Goal: Ask a question: Seek information or help from site administrators or community

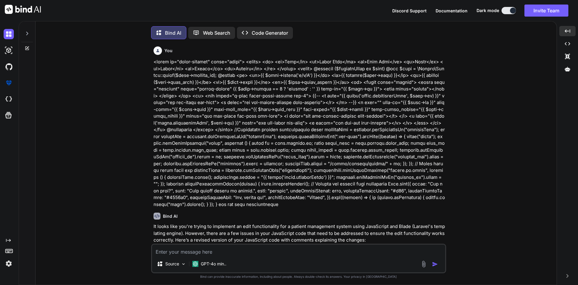
scroll to position [12836, 0]
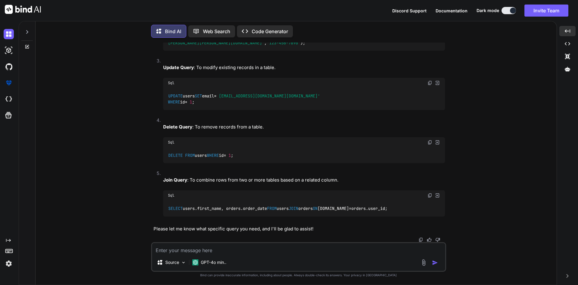
click at [221, 249] on textarea at bounding box center [298, 248] width 293 height 11
paste textarea "<div class="form-group row"> <div class="col-md-6"> <label class="form-label">A…"
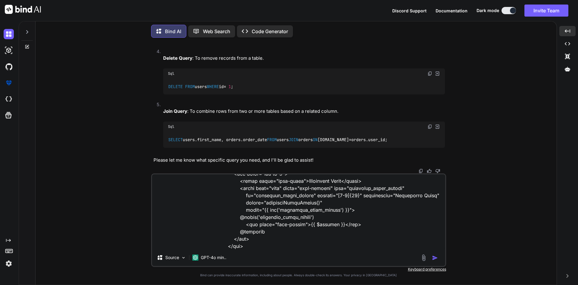
scroll to position [95, 0]
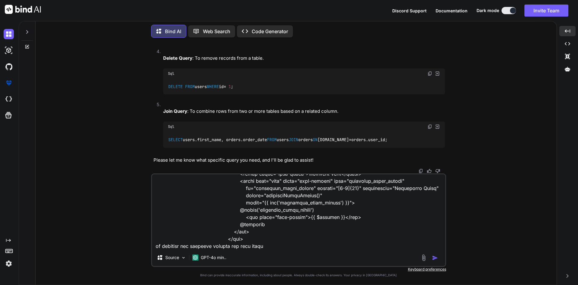
type textarea "<div class="form-group row"> <div class="col-md-6"> <label class="form-label">A…"
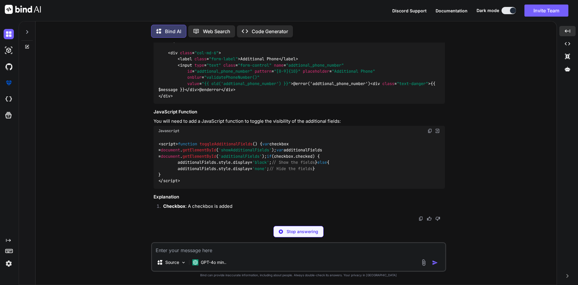
scroll to position [13395, 0]
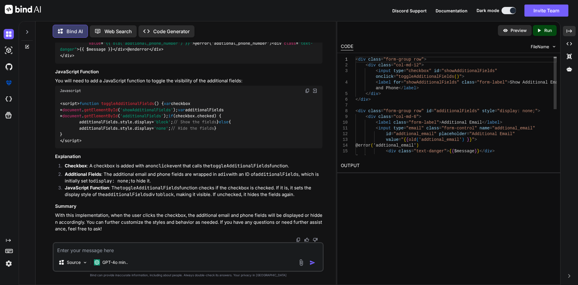
scroll to position [13721, 0]
click at [571, 33] on icon "Created with Pixso." at bounding box center [569, 30] width 5 height 5
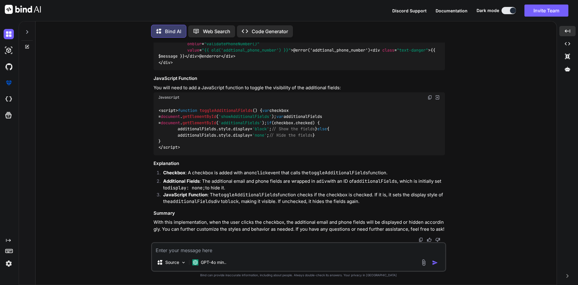
scroll to position [13606, 0]
click at [428, 95] on img at bounding box center [430, 97] width 5 height 5
click at [235, 251] on textarea at bounding box center [298, 248] width 293 height 11
paste textarea "<div class="mb-4"> <div class="form-check"> <label class="form-check-label text…"
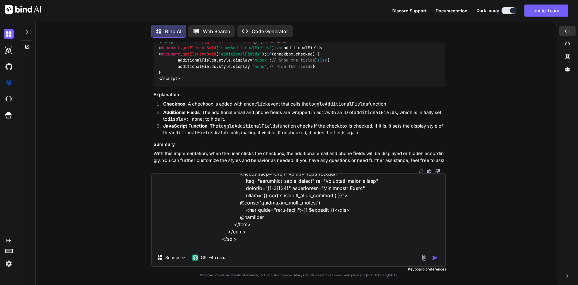
scroll to position [189, 0]
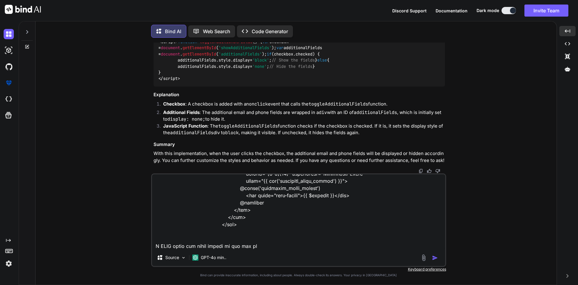
type textarea "<div class="mb-4"> <div class="form-check"> <label class="form-check-label text…"
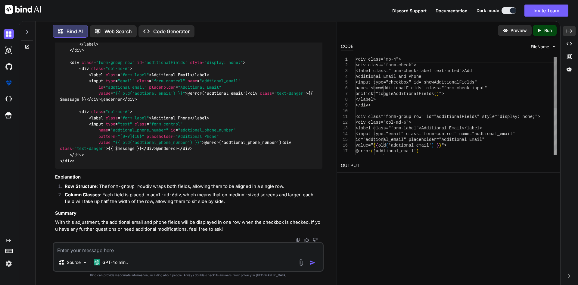
scroll to position [14065, 0]
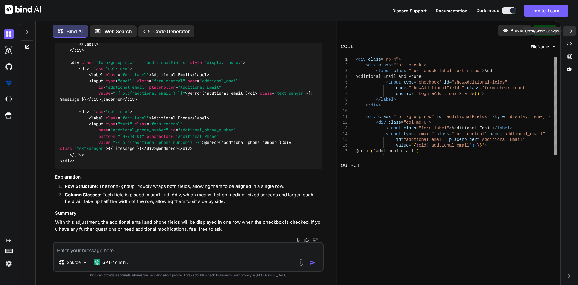
drag, startPoint x: 572, startPoint y: 33, endPoint x: 412, endPoint y: 63, distance: 163.2
click at [572, 33] on icon "Created with Pixso." at bounding box center [569, 30] width 5 height 5
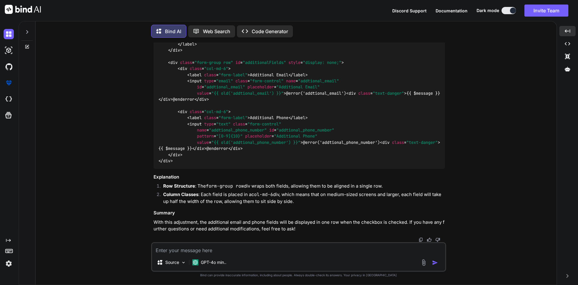
scroll to position [13921, 0]
click at [218, 249] on textarea at bounding box center [298, 248] width 293 height 11
paste textarea "<form class="forms-sample" method="POST" action="{{ route('admin.patientStore')…"
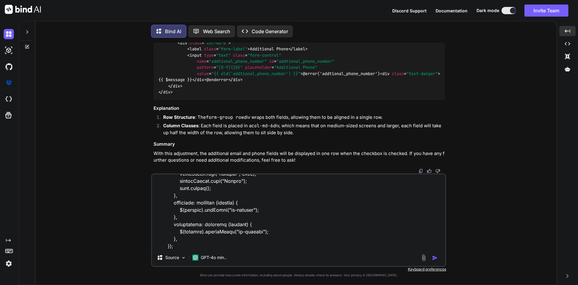
scroll to position [977, 0]
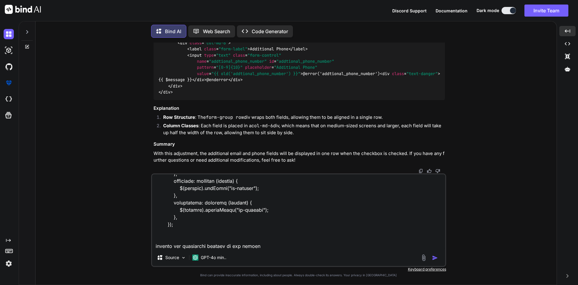
type textarea "<form class="forms-sample" method="POST" action="{{ route('admin.patientStore')…"
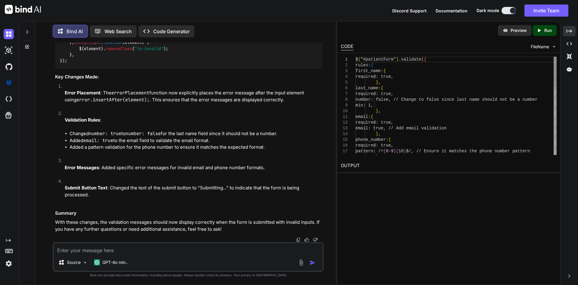
scroll to position [14581, 0]
click at [573, 30] on div "Created with Pixso." at bounding box center [569, 31] width 13 height 10
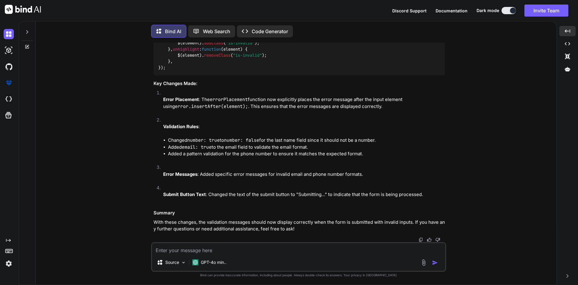
scroll to position [14452, 0]
drag, startPoint x: 206, startPoint y: 252, endPoint x: 198, endPoint y: 248, distance: 8.9
click at [204, 251] on textarea at bounding box center [298, 248] width 293 height 11
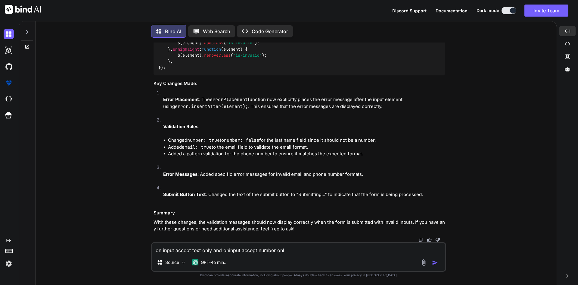
type textarea "on input accept text only and oninput accept number only"
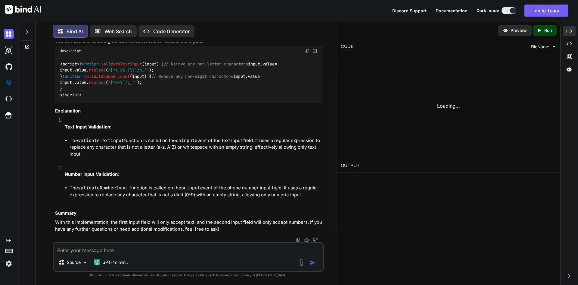
scroll to position [15684, 0]
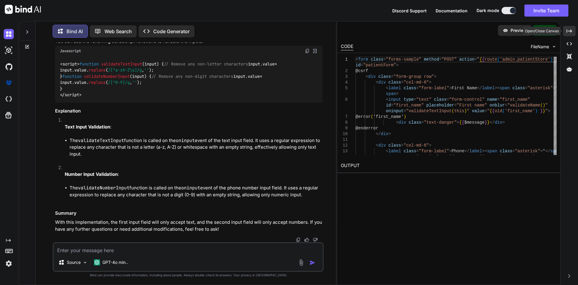
drag, startPoint x: 570, startPoint y: 35, endPoint x: 431, endPoint y: 1, distance: 143.6
click at [569, 34] on div "Created with Pixso." at bounding box center [569, 31] width 13 height 10
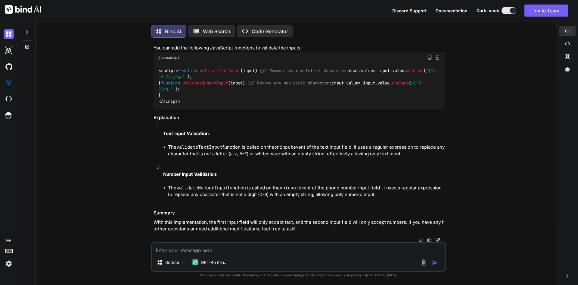
scroll to position [15304, 0]
click at [269, 247] on textarea at bounding box center [298, 248] width 293 height 11
paste textarea "<?php namespace App\Rules; use Illuminate\Contracts\Validation\Rule; use App\Mo…"
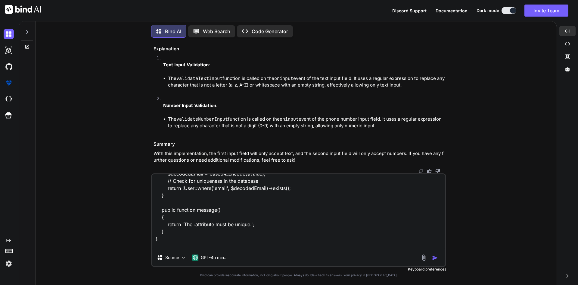
scroll to position [145, 0]
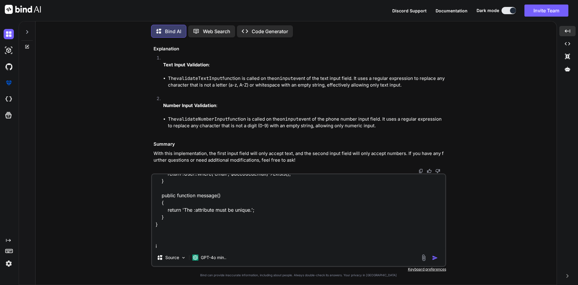
paste textarea "public function rules(): array { return [ 'name' => ['nullable', 'max:50'], 'fi…"
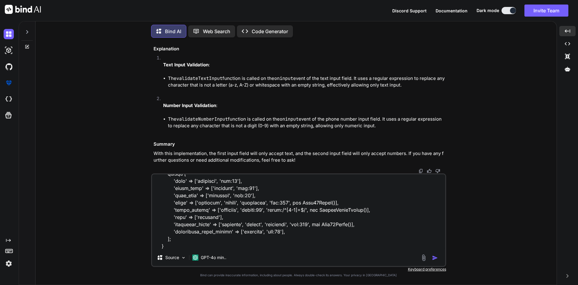
scroll to position [246, 0]
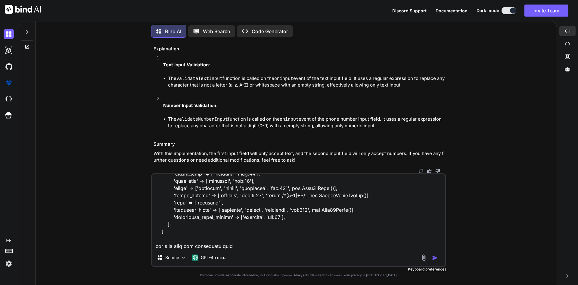
type textarea "<?php namespace App\Rules; use Illuminate\Contracts\Validation\Rule; use App\Mo…"
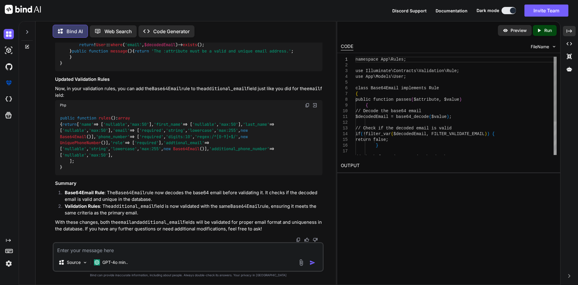
scroll to position [15788, 0]
click at [574, 32] on div "Created with Pixso." at bounding box center [569, 31] width 13 height 10
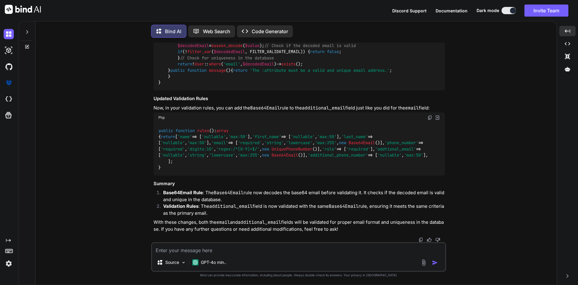
scroll to position [15686, 0]
click at [233, 67] on span "'email'" at bounding box center [232, 63] width 17 height 5
drag, startPoint x: 188, startPoint y: 214, endPoint x: 213, endPoint y: 215, distance: 24.4
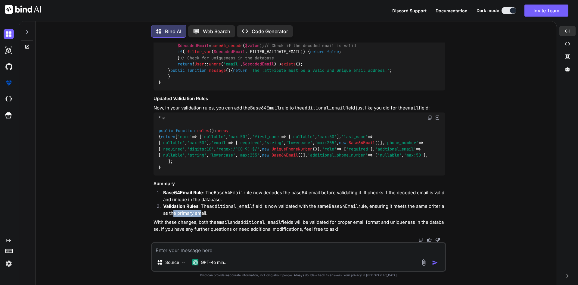
click at [213, 215] on li "Validation Rules : The additional_email field is now validated with the same Ba…" at bounding box center [301, 210] width 287 height 14
click at [368, 36] on span "Base64Email" at bounding box center [381, 33] width 27 height 5
drag, startPoint x: 432, startPoint y: 59, endPoint x: 422, endPoint y: 79, distance: 22.4
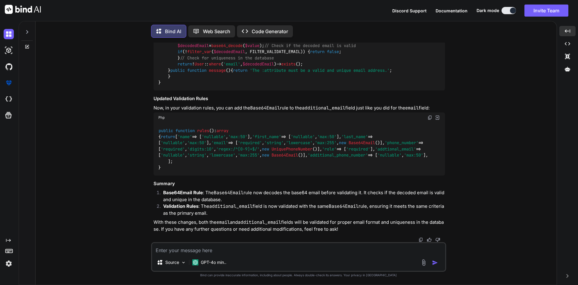
click at [432, 23] on img at bounding box center [430, 20] width 5 height 5
click at [259, 249] on textarea at bounding box center [298, 248] width 293 height 11
paste textarea "namespace App\Rules; use Illuminate\Contracts\Validation\Rule; use App\Models\U…"
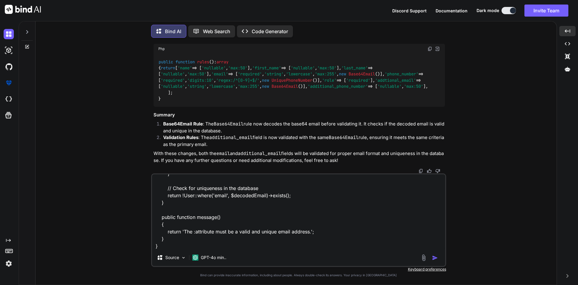
scroll to position [131, 0]
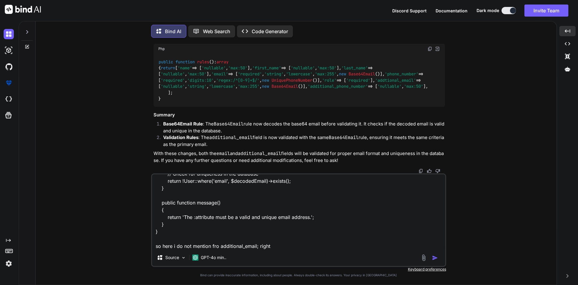
type textarea "namespace App\Rules; use Illuminate\Contracts\Validation\Rule; use App\Models\U…"
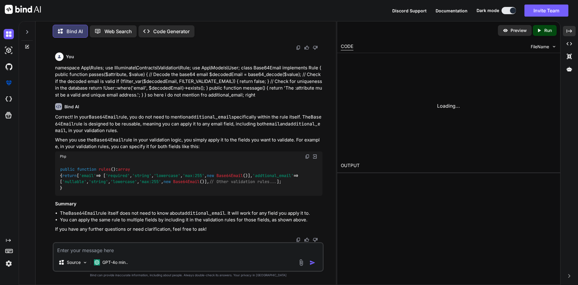
scroll to position [16425, 0]
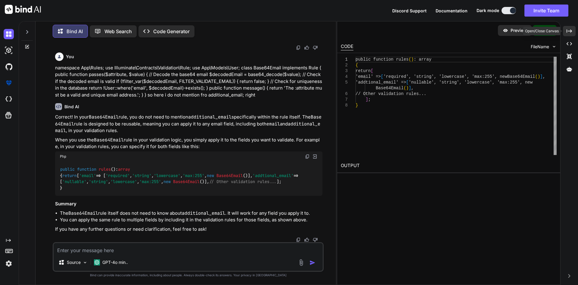
click at [568, 30] on icon "Created with Pixso." at bounding box center [569, 30] width 5 height 5
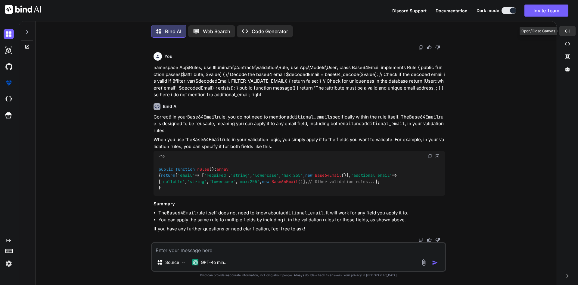
scroll to position [16025, 0]
click at [351, 173] on span "'addtional_email'" at bounding box center [371, 175] width 41 height 5
click at [193, 246] on textarea at bounding box center [298, 248] width 293 height 11
paste textarea "<form class="forms-sample" method="POST" action="" id="editPatientForm"> @csrf …"
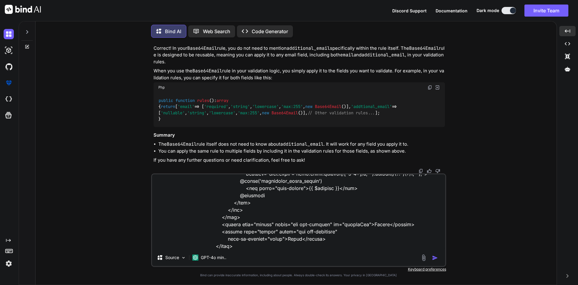
scroll to position [622, 0]
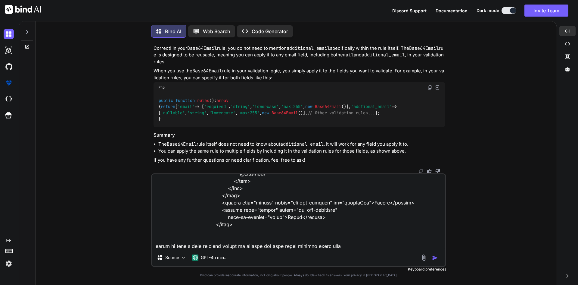
type textarea "<form class="forms-sample" method="POST" action="" id="editPatientForm"> @csrf …"
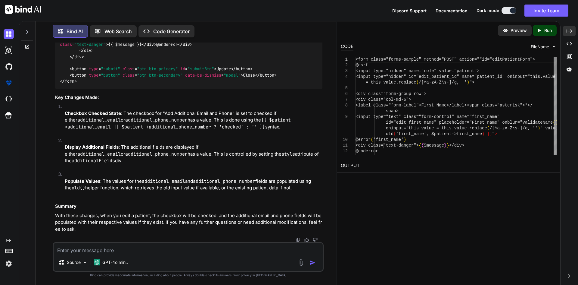
scroll to position [16645, 0]
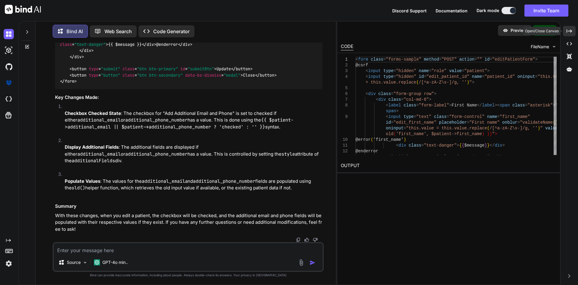
click at [567, 31] on icon at bounding box center [569, 30] width 5 height 3
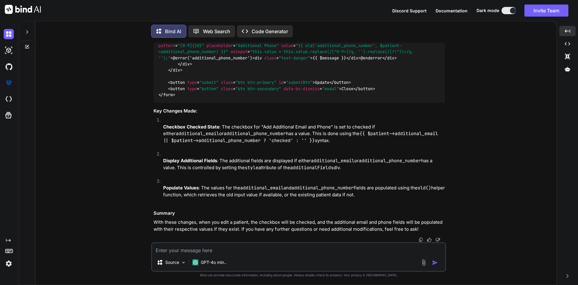
scroll to position [16371, 0]
click at [281, 244] on textarea at bounding box center [298, 248] width 293 height 11
paste textarea "<form class="forms-sample" method="POST" action="" id="editPatientForm"> @csrf …"
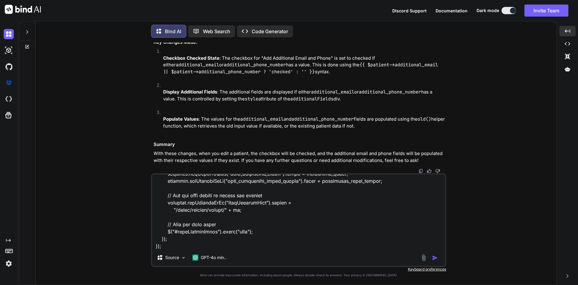
scroll to position [16311, 0]
drag, startPoint x: 199, startPoint y: 131, endPoint x: 379, endPoint y: 131, distance: 179.9
copy p "while on edit i want checkbox should be checked and both field contain there va…"
click at [193, 247] on textarea at bounding box center [298, 211] width 293 height 75
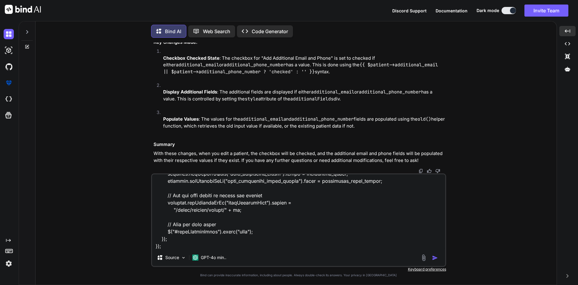
paste textarea "while on edit i want checkbox should be checked and both field contain there va…"
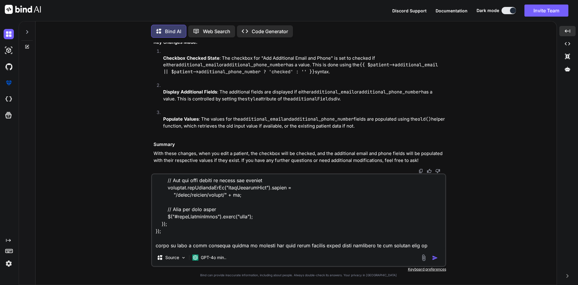
scroll to position [847, 0]
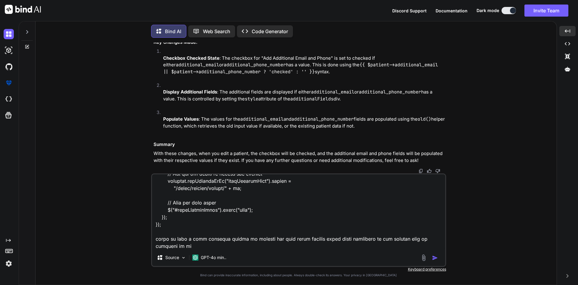
click at [211, 244] on textarea at bounding box center [298, 211] width 293 height 75
type textarea "<form class="forms-sample" method="POST" action="" id="editPatientForm"> @csrf …"
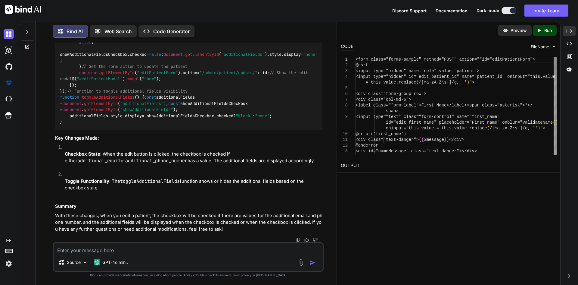
scroll to position [17630, 0]
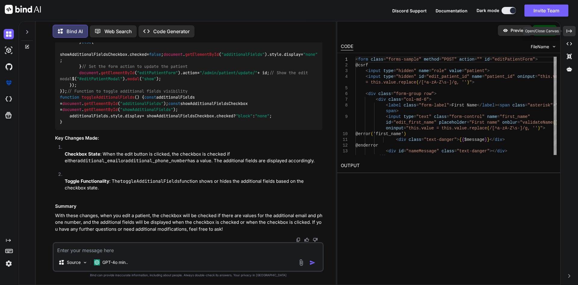
drag, startPoint x: 572, startPoint y: 28, endPoint x: 346, endPoint y: 95, distance: 235.2
click at [571, 28] on div "Created with Pixso." at bounding box center [569, 31] width 13 height 10
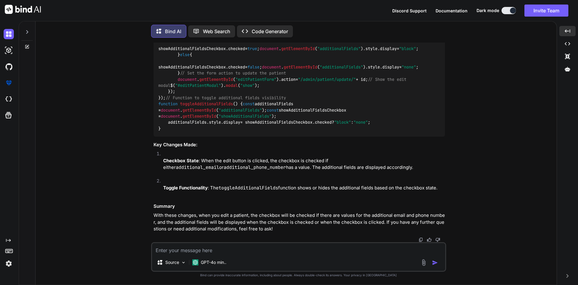
scroll to position [17454, 0]
click at [283, 253] on textarea at bounding box center [298, 248] width 293 height 11
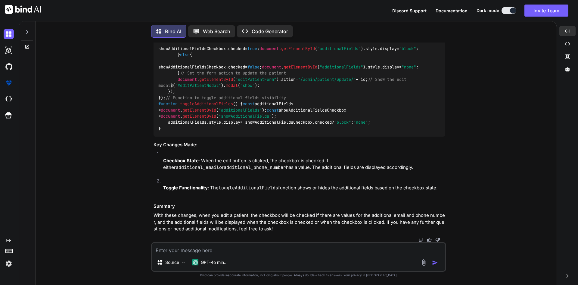
paste textarea "//show the additional email and phone number function toggleAdditionalFields() …"
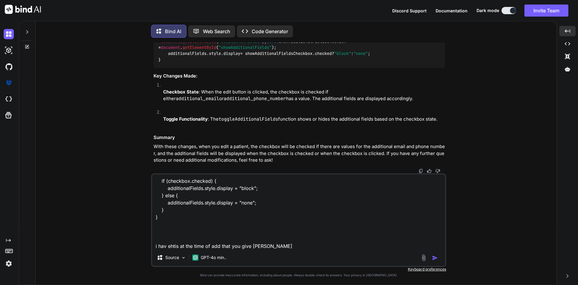
scroll to position [51, 0]
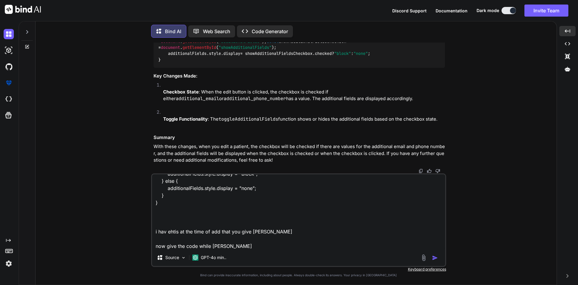
type textarea "//show the additional email and phone number function toggleAdditionalFields() …"
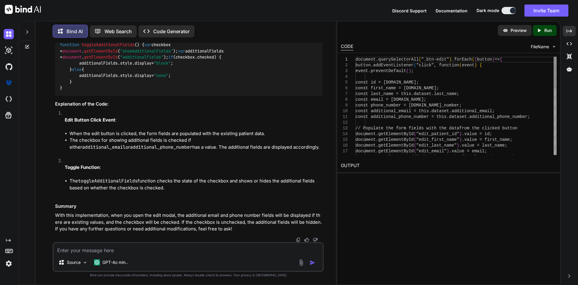
scroll to position [18811, 0]
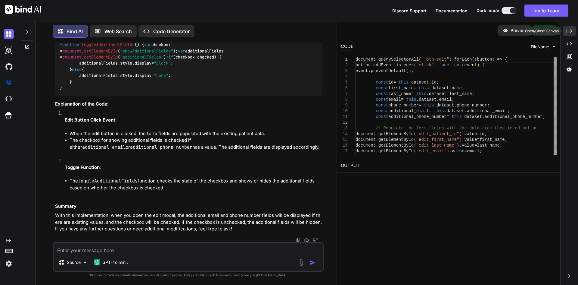
click at [571, 32] on icon at bounding box center [569, 30] width 5 height 3
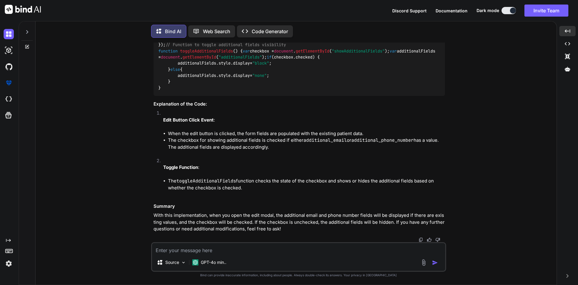
scroll to position [18512, 0]
drag, startPoint x: 431, startPoint y: 46, endPoint x: 377, endPoint y: 45, distance: 53.6
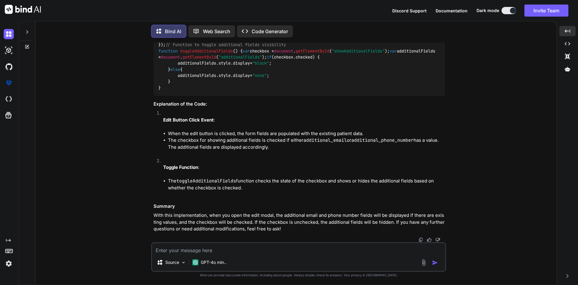
scroll to position [17397, 0]
drag, startPoint x: 231, startPoint y: 84, endPoint x: 267, endPoint y: 91, distance: 37.1
copy p "while on edit i want checkbox should be checked and both field contain there va…"
click at [220, 251] on textarea at bounding box center [298, 248] width 293 height 11
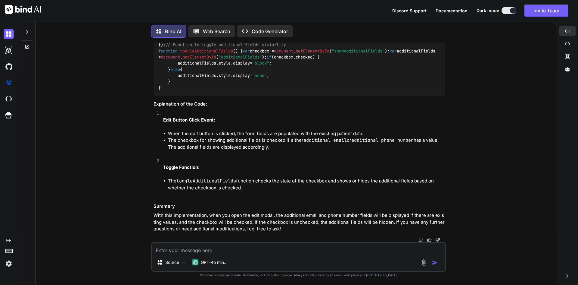
paste textarea "<div class="modal-body"> <form class="forms-sample" method="POST" action="{{ ro…"
type textarea "<div class="modal-body"> <form class="forms-sample" method="POST" action="{{ ro…"
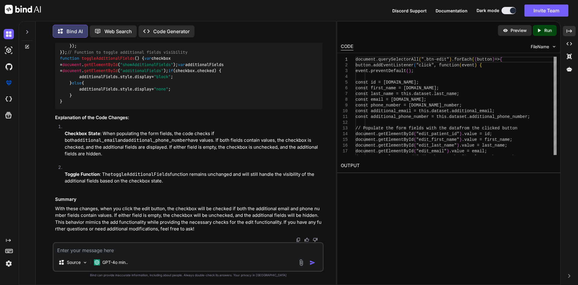
scroll to position [19540, 0]
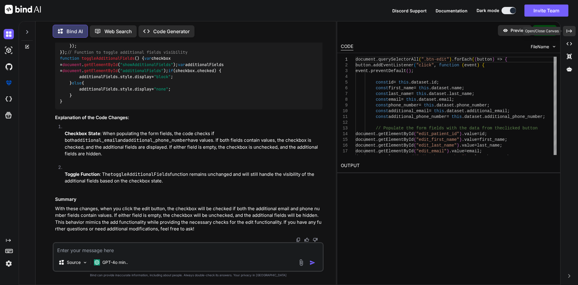
click at [568, 33] on icon "Created with Pixso." at bounding box center [569, 30] width 5 height 5
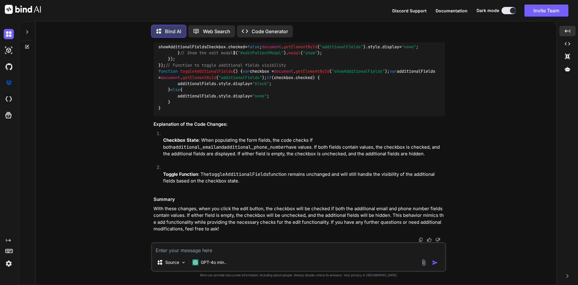
scroll to position [19509, 0]
click at [209, 252] on textarea at bounding box center [298, 248] width 293 height 11
type textarea "show the filed is not shoing on edit modal and checkbox is not cheched"
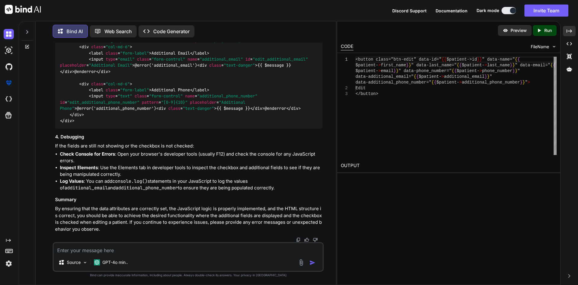
scroll to position [20405, 0]
click at [570, 34] on div "Created with Pixso." at bounding box center [569, 31] width 13 height 10
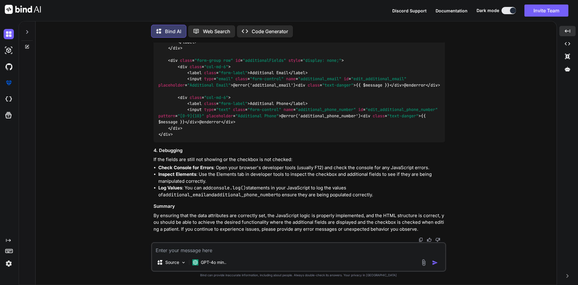
scroll to position [20571, 0]
click at [430, 7] on img at bounding box center [430, 4] width 5 height 5
